Goal: Information Seeking & Learning: Learn about a topic

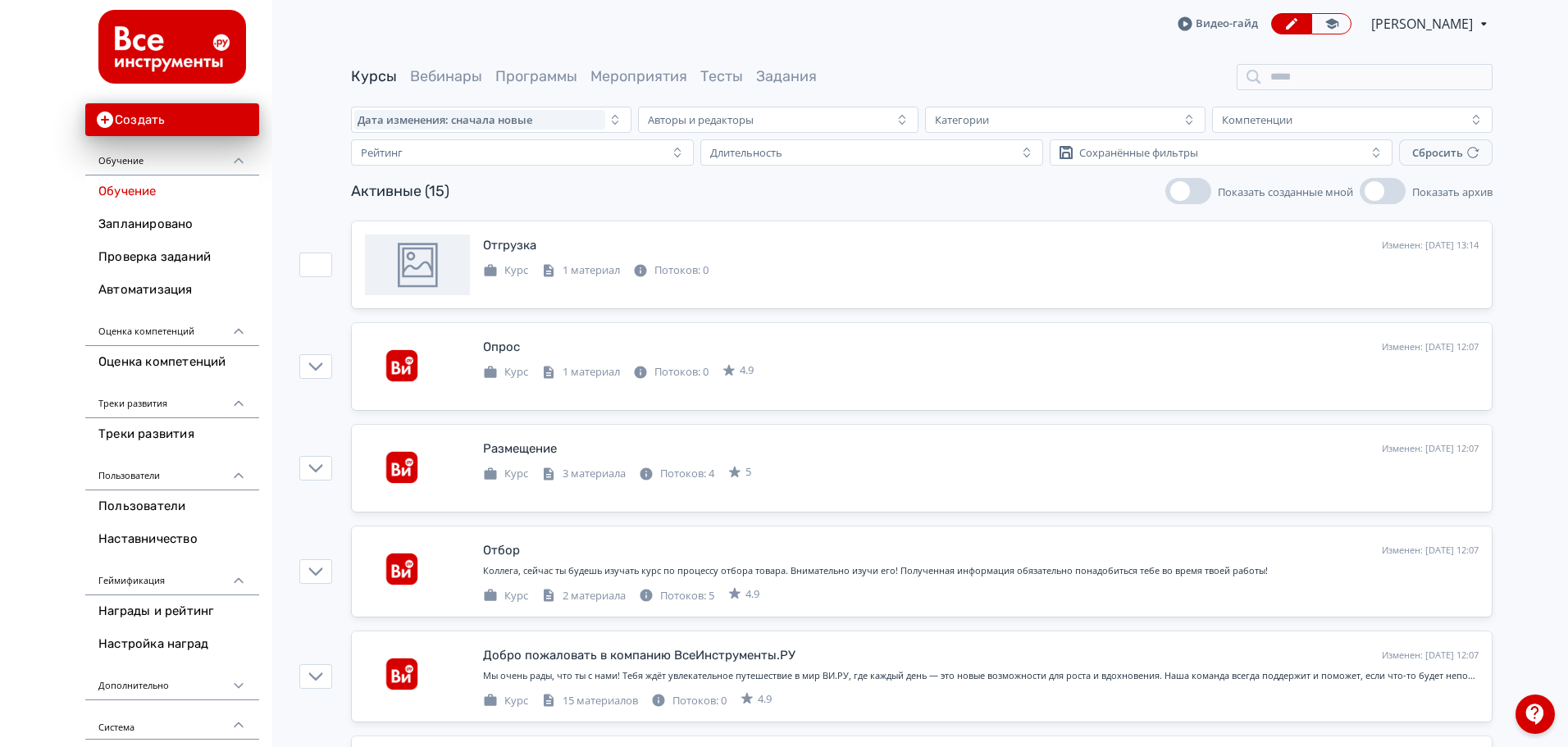
click at [628, 262] on div "Курс 1 материал Потоков: 0" at bounding box center [596, 269] width 225 height 20
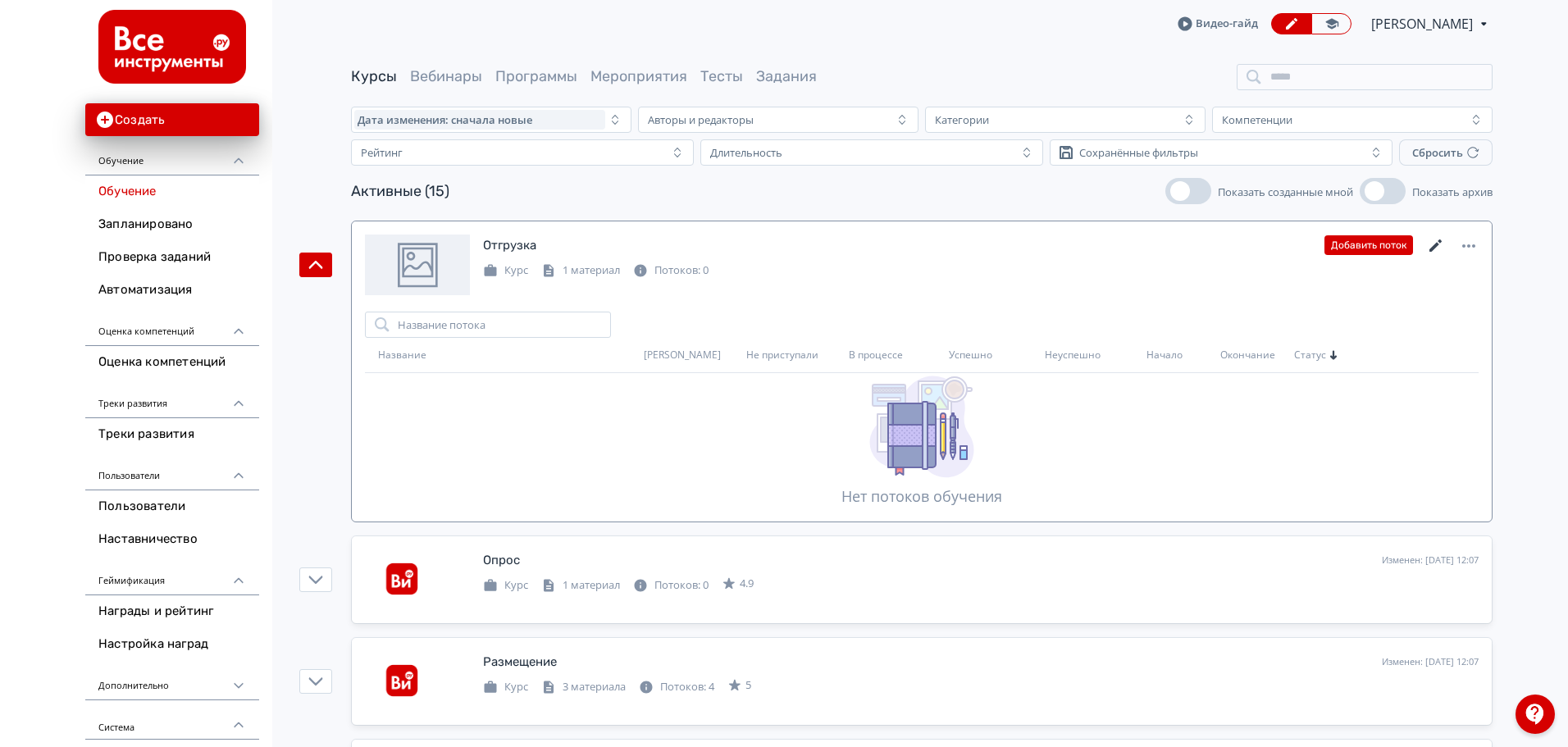
click at [1434, 236] on icon at bounding box center [1436, 246] width 20 height 20
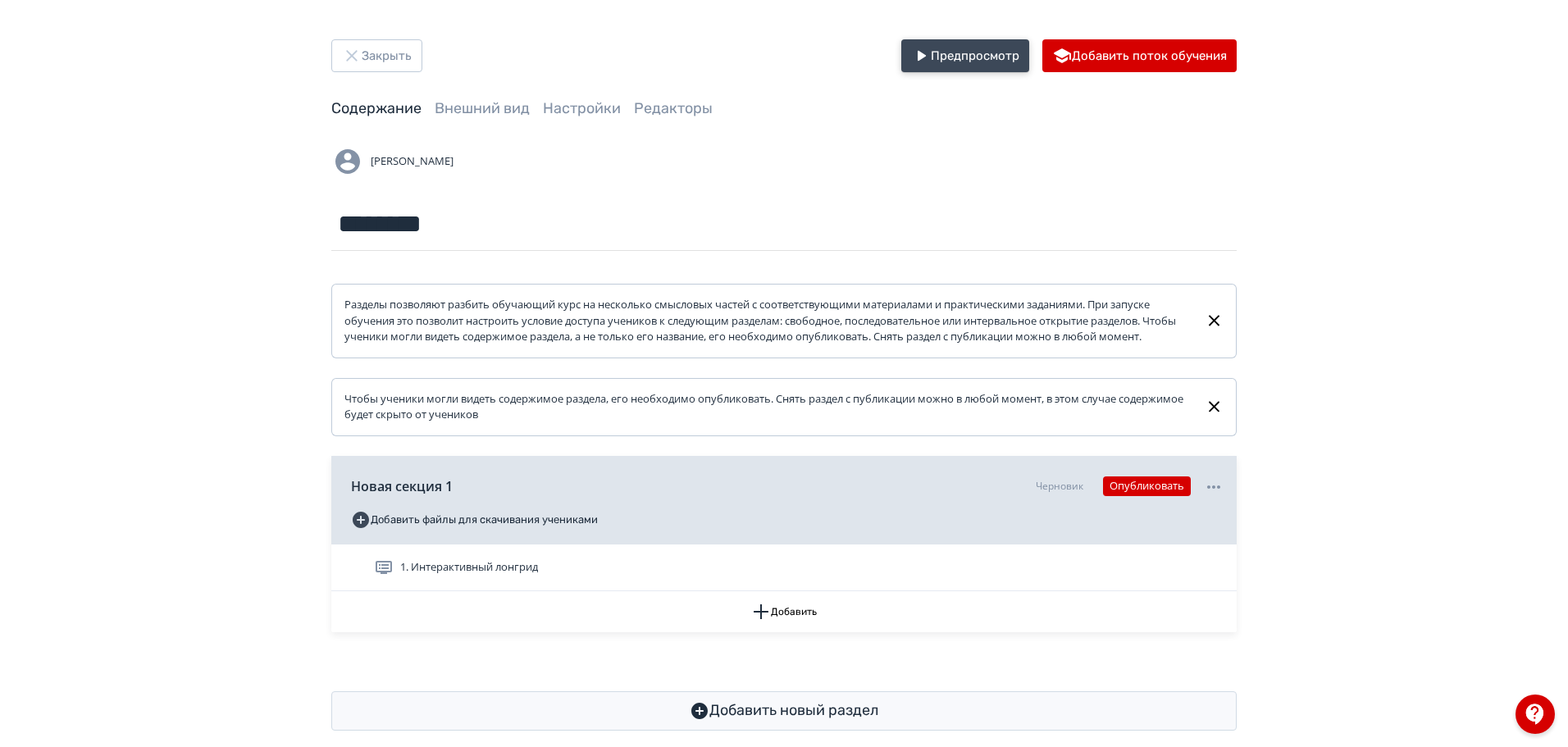
click at [976, 58] on button "Предпросмотр" at bounding box center [965, 55] width 128 height 33
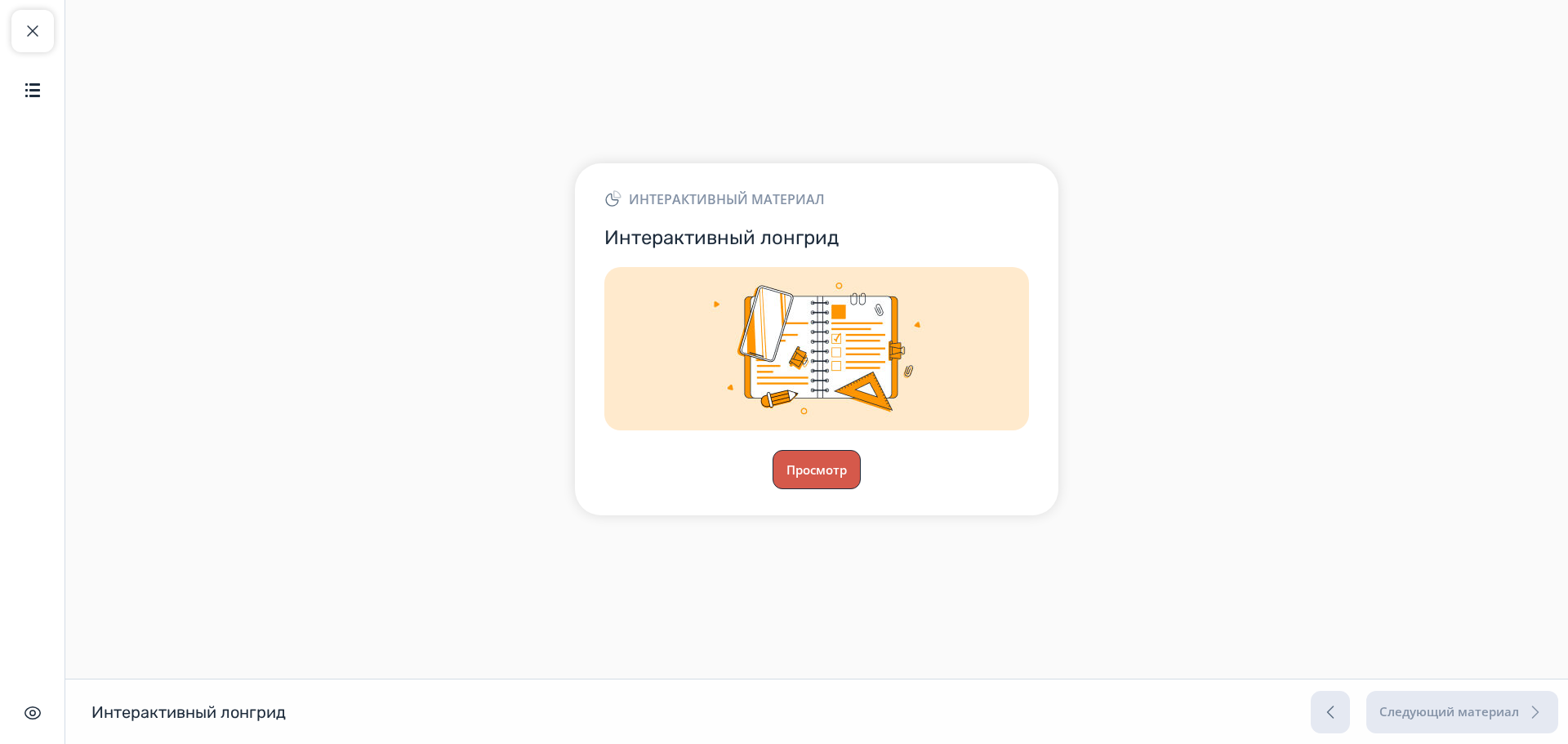
click at [825, 463] on button "Просмотр" at bounding box center [816, 469] width 88 height 39
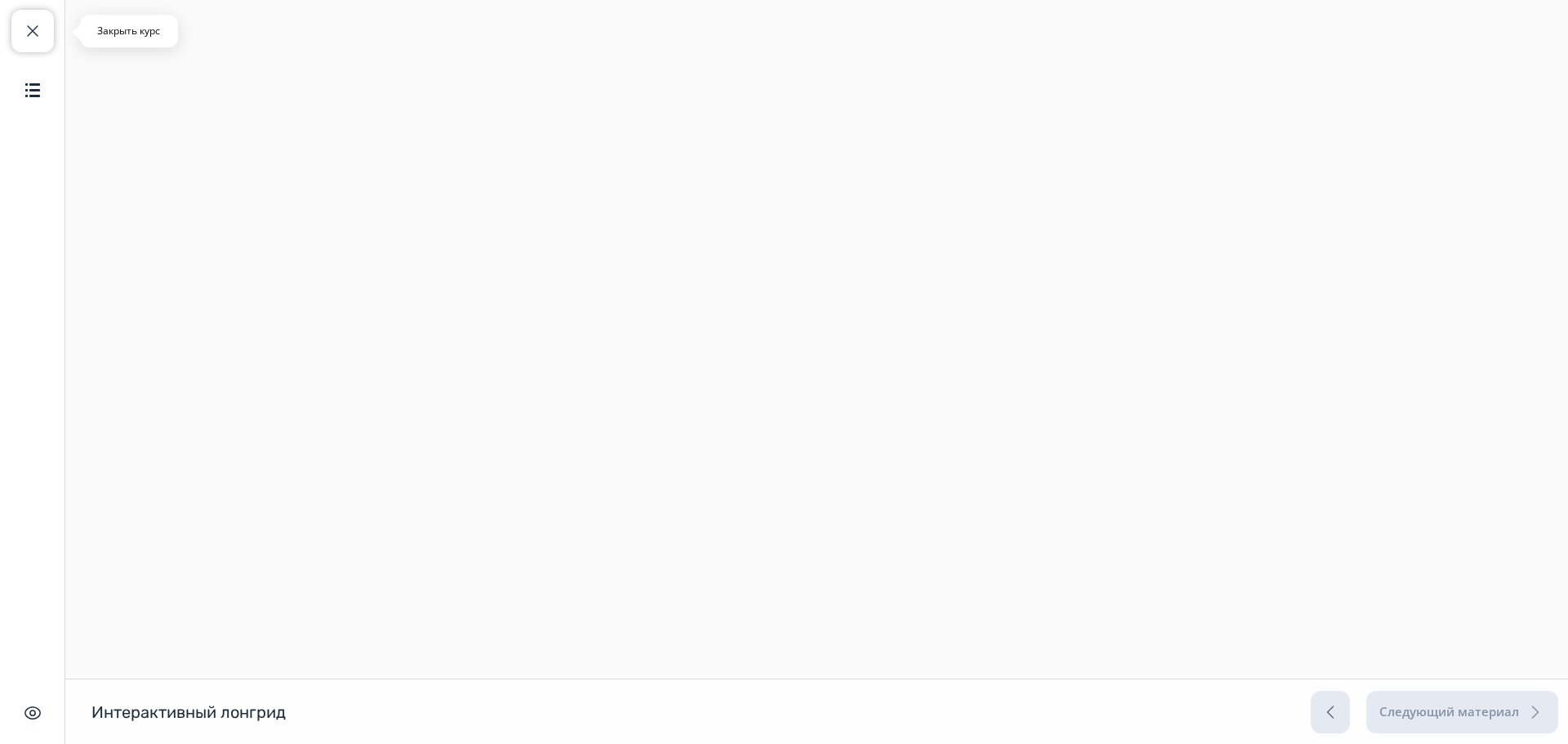
click at [22, 26] on button "Закрыть курс" at bounding box center [32, 31] width 42 height 42
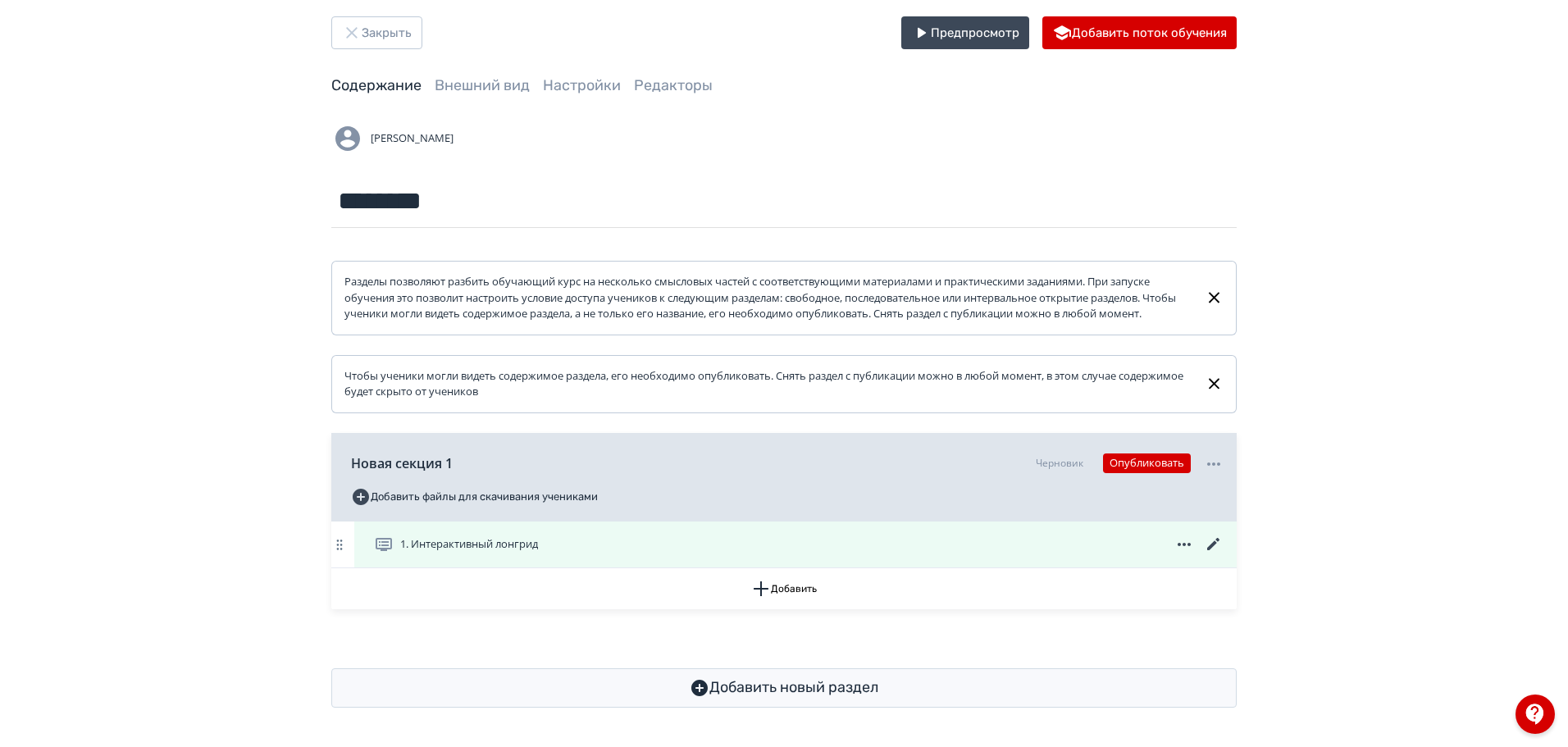
scroll to position [38, 0]
click at [1213, 542] on icon at bounding box center [1214, 545] width 20 height 20
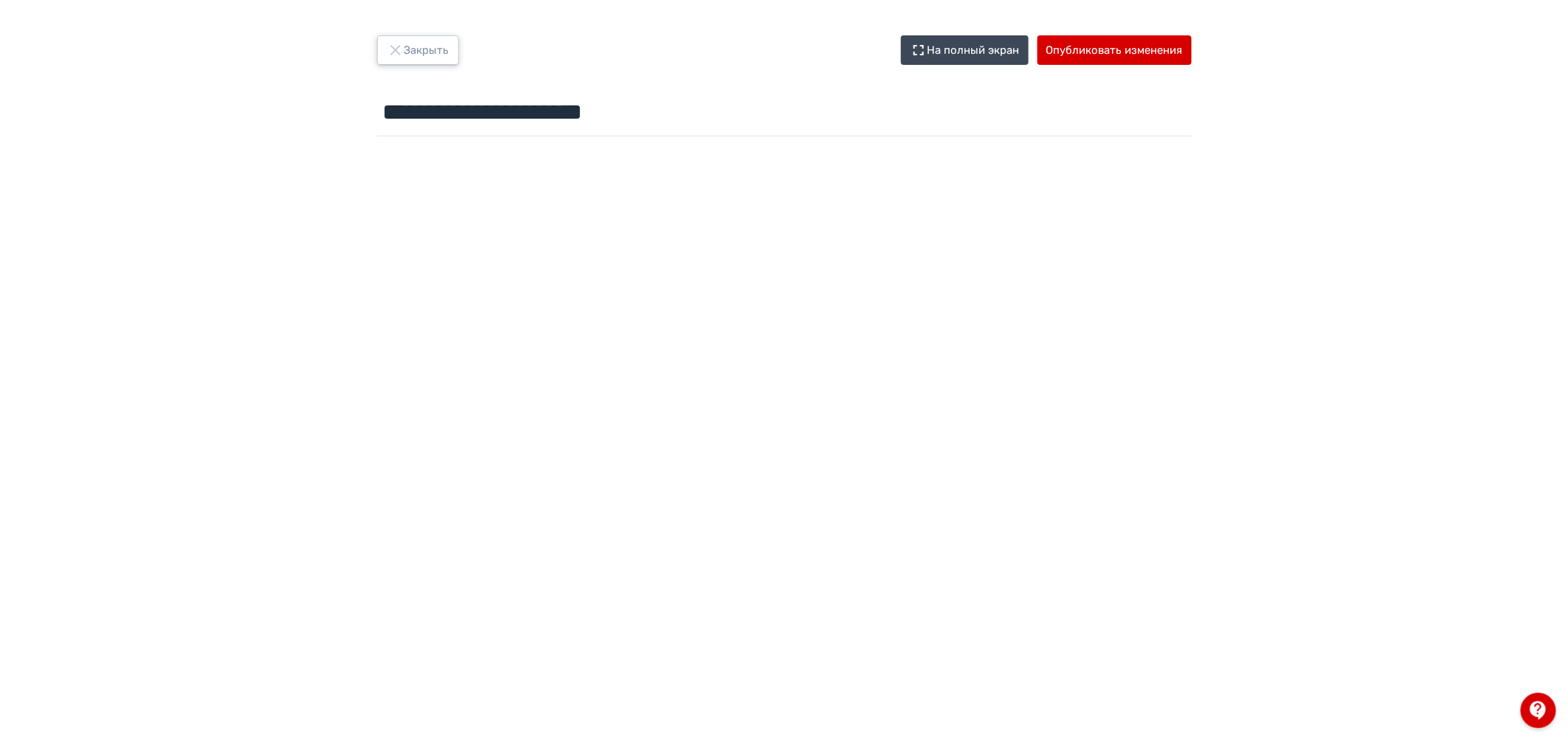
click at [442, 45] on button "Закрыть" at bounding box center [418, 50] width 82 height 29
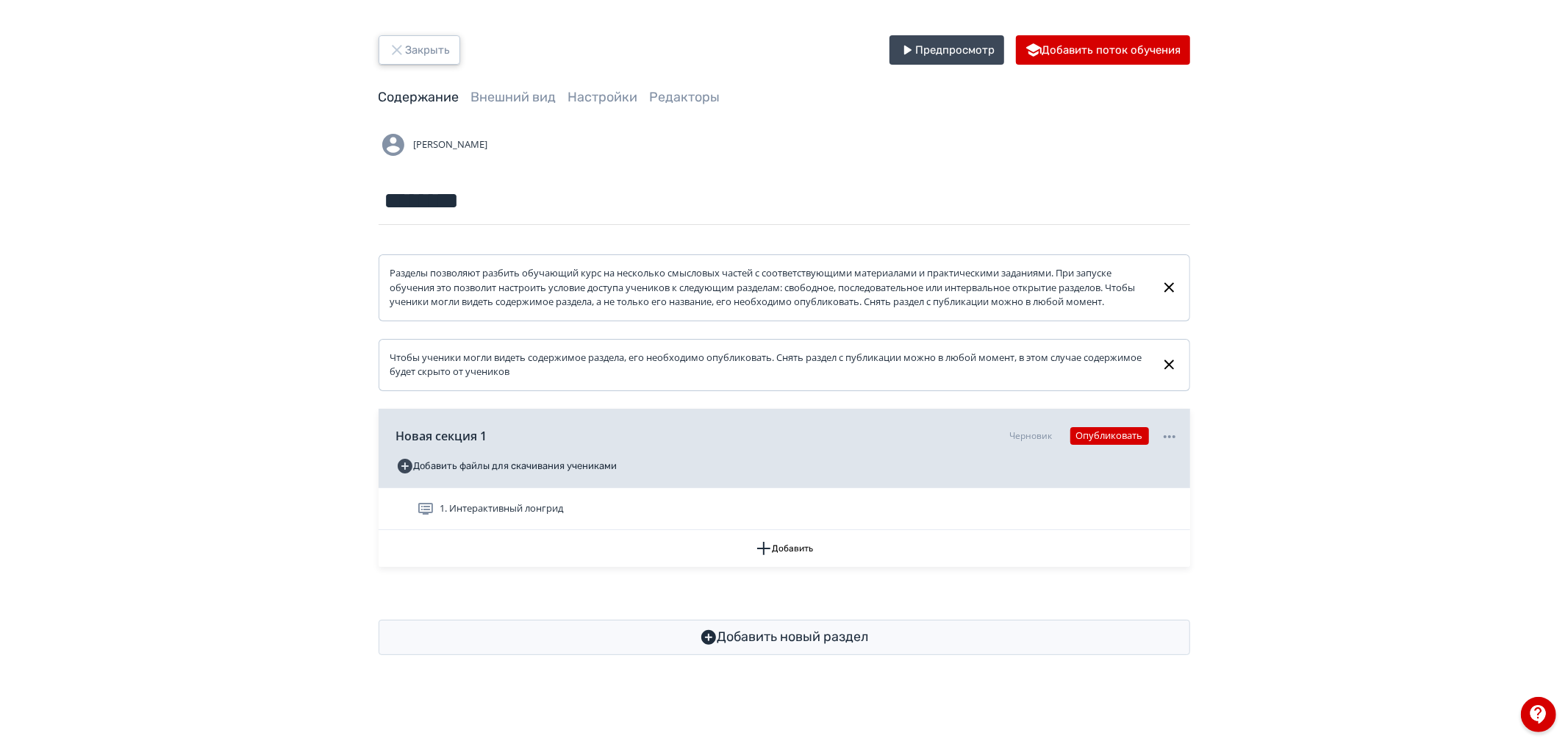
click at [427, 55] on button "Закрыть" at bounding box center [419, 49] width 82 height 29
